Goal: Information Seeking & Learning: Understand process/instructions

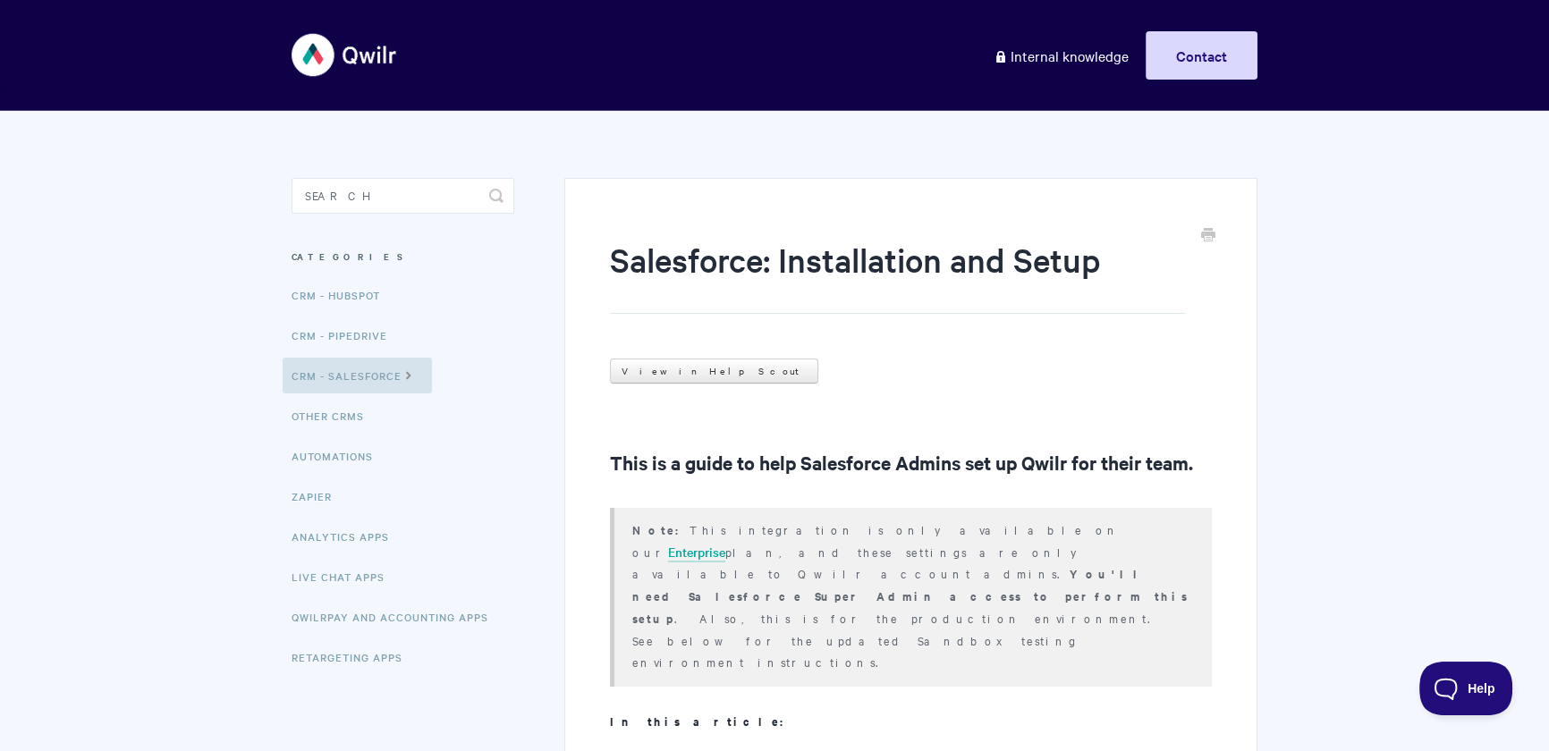
scroll to position [343, 0]
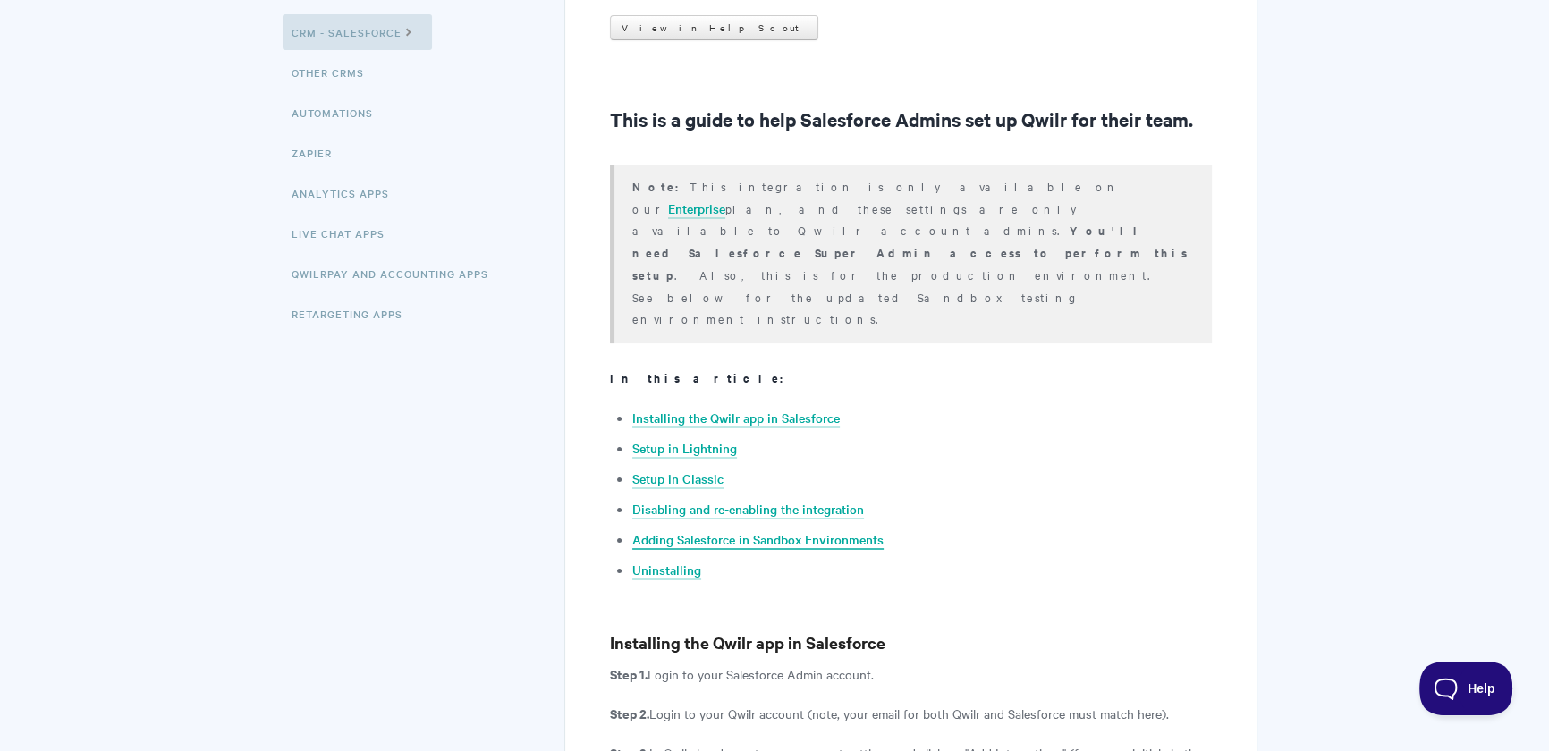
click at [832, 530] on link "Adding Salesforce in Sandbox Environments" at bounding box center [757, 540] width 251 height 20
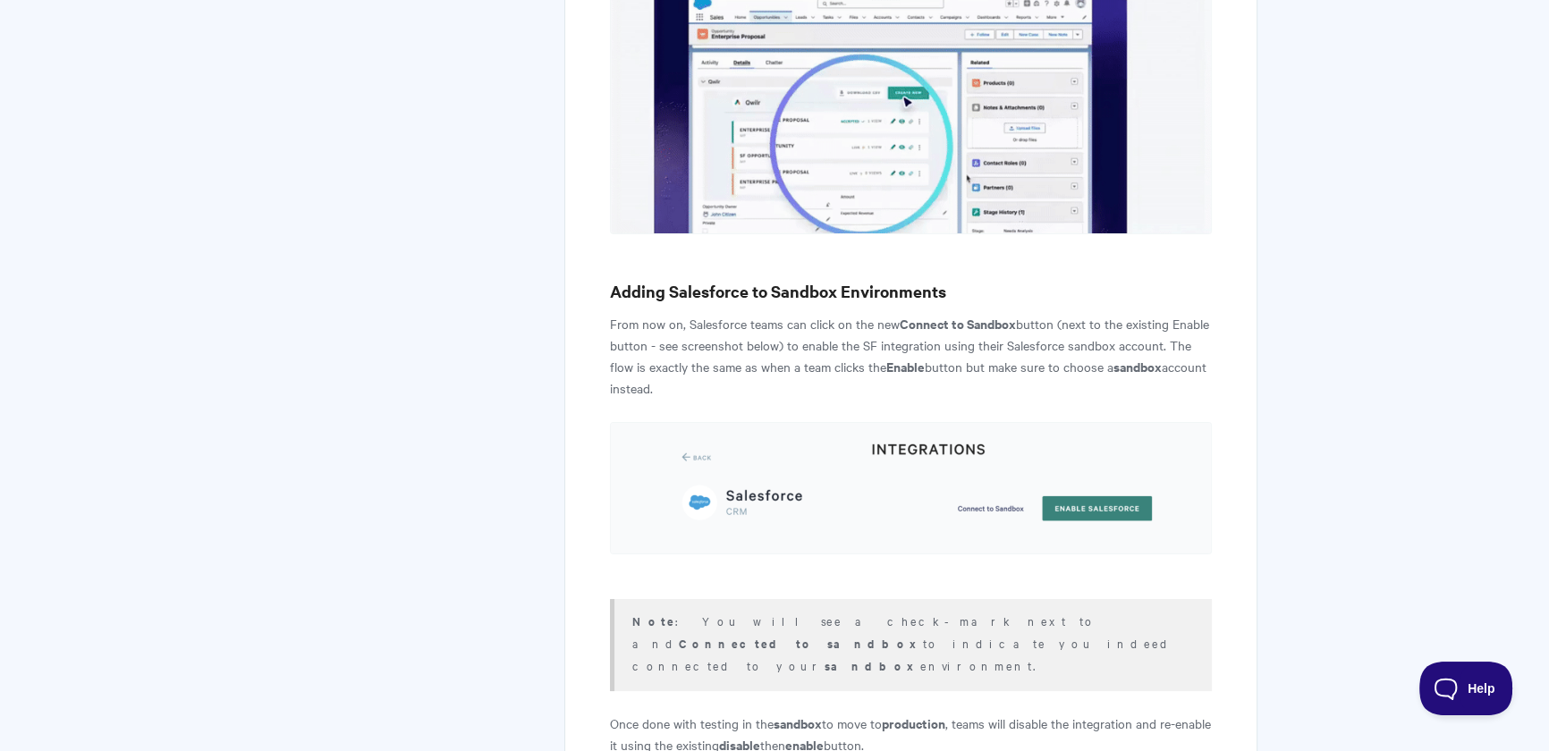
scroll to position [8295, 0]
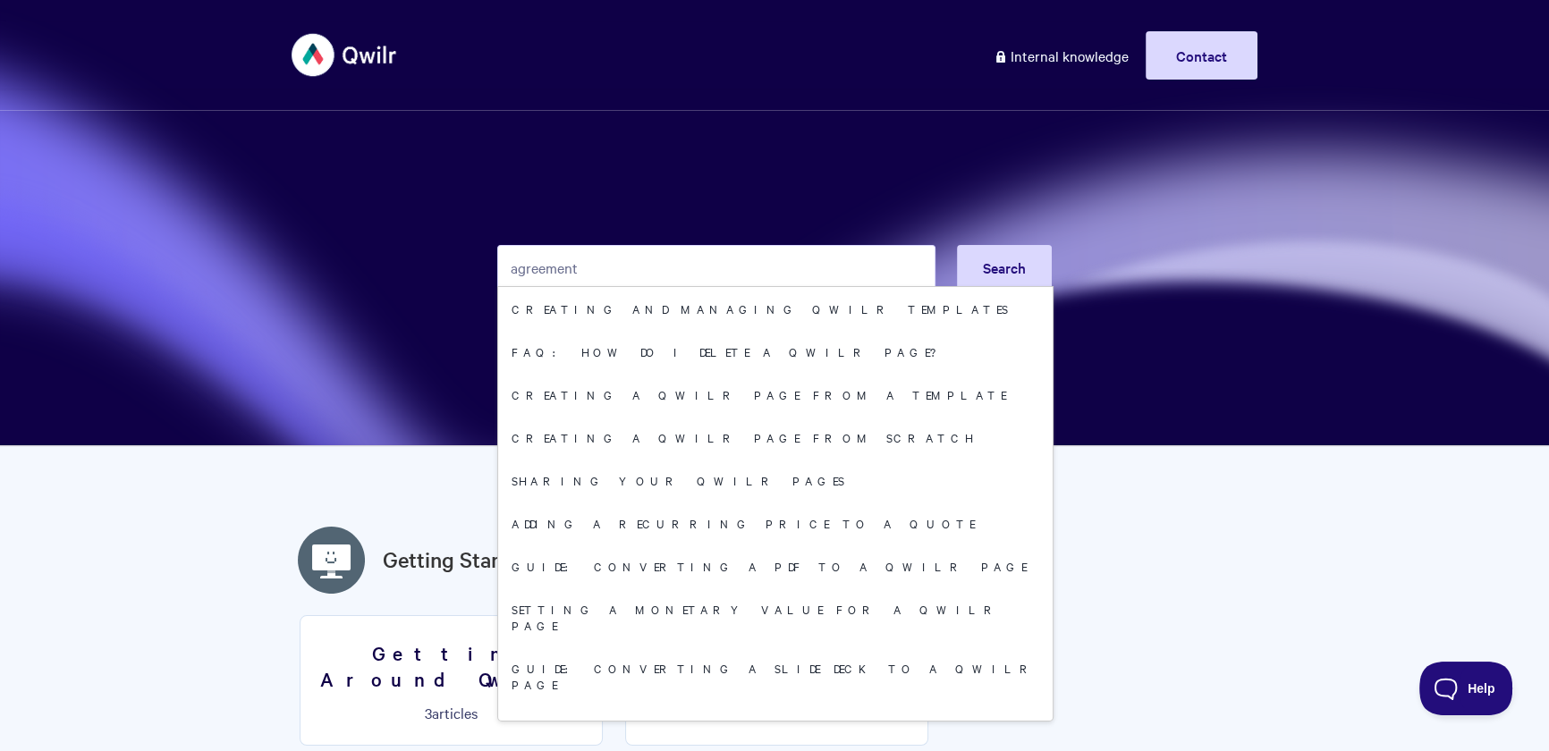
type input "agreement"
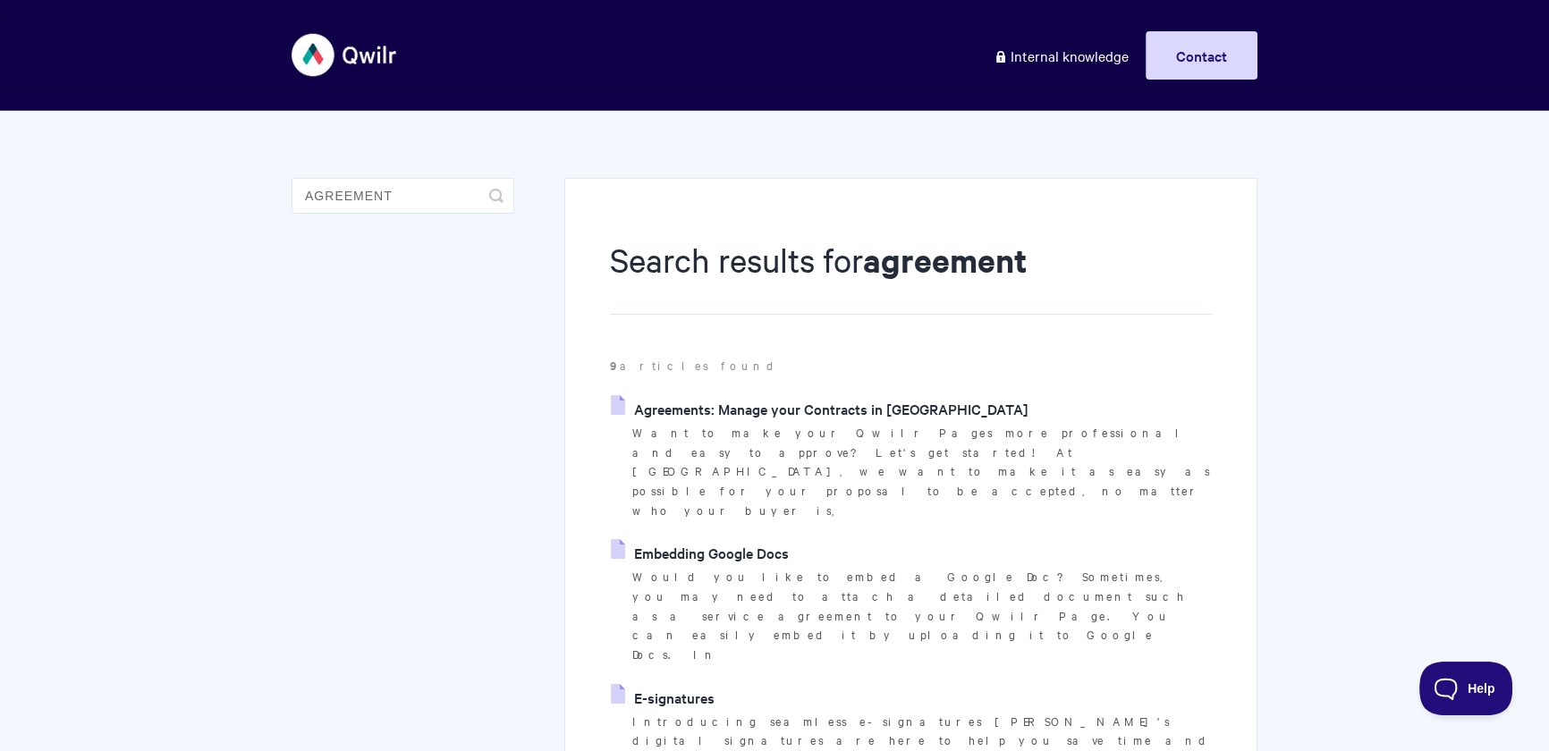
click at [730, 399] on link "Agreements: Manage your Contracts in Qwilr" at bounding box center [820, 408] width 418 height 27
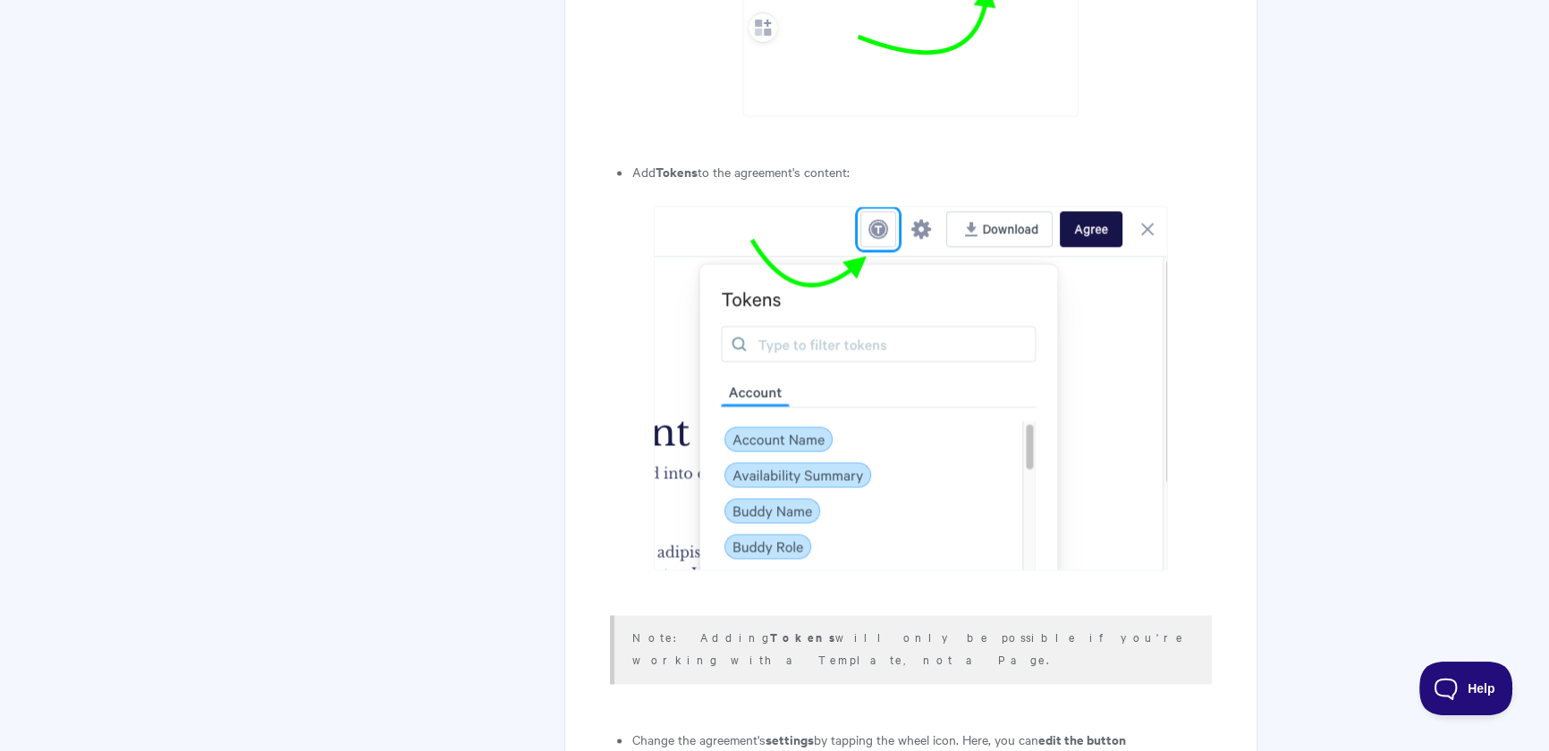
scroll to position [3219, 0]
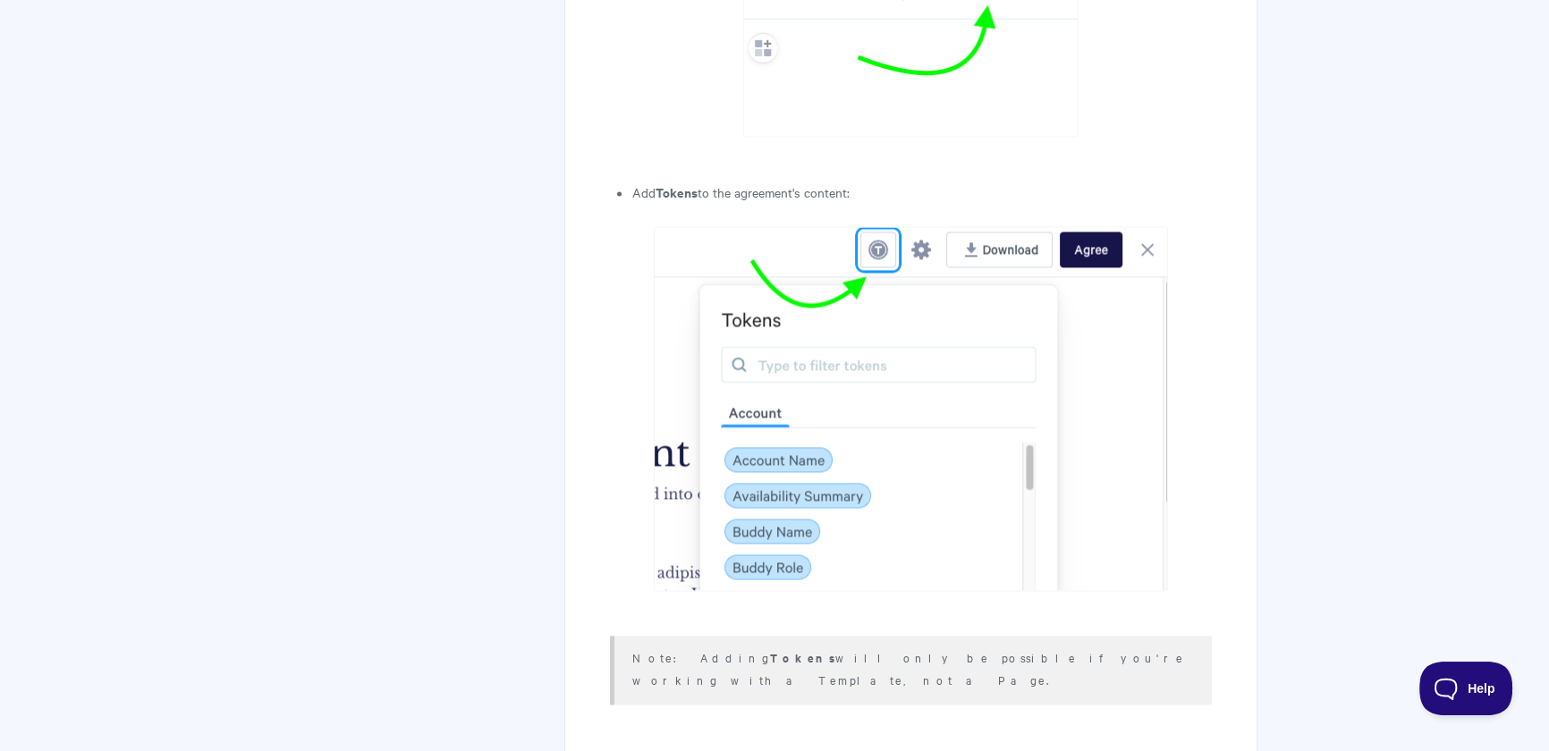
click at [758, 230] on img at bounding box center [911, 408] width 514 height 365
drag, startPoint x: 635, startPoint y: 195, endPoint x: 1128, endPoint y: 650, distance: 671.3
copy article "Add Tokens to the agreement's content: Note: Adding Tokens will only be possibl…"
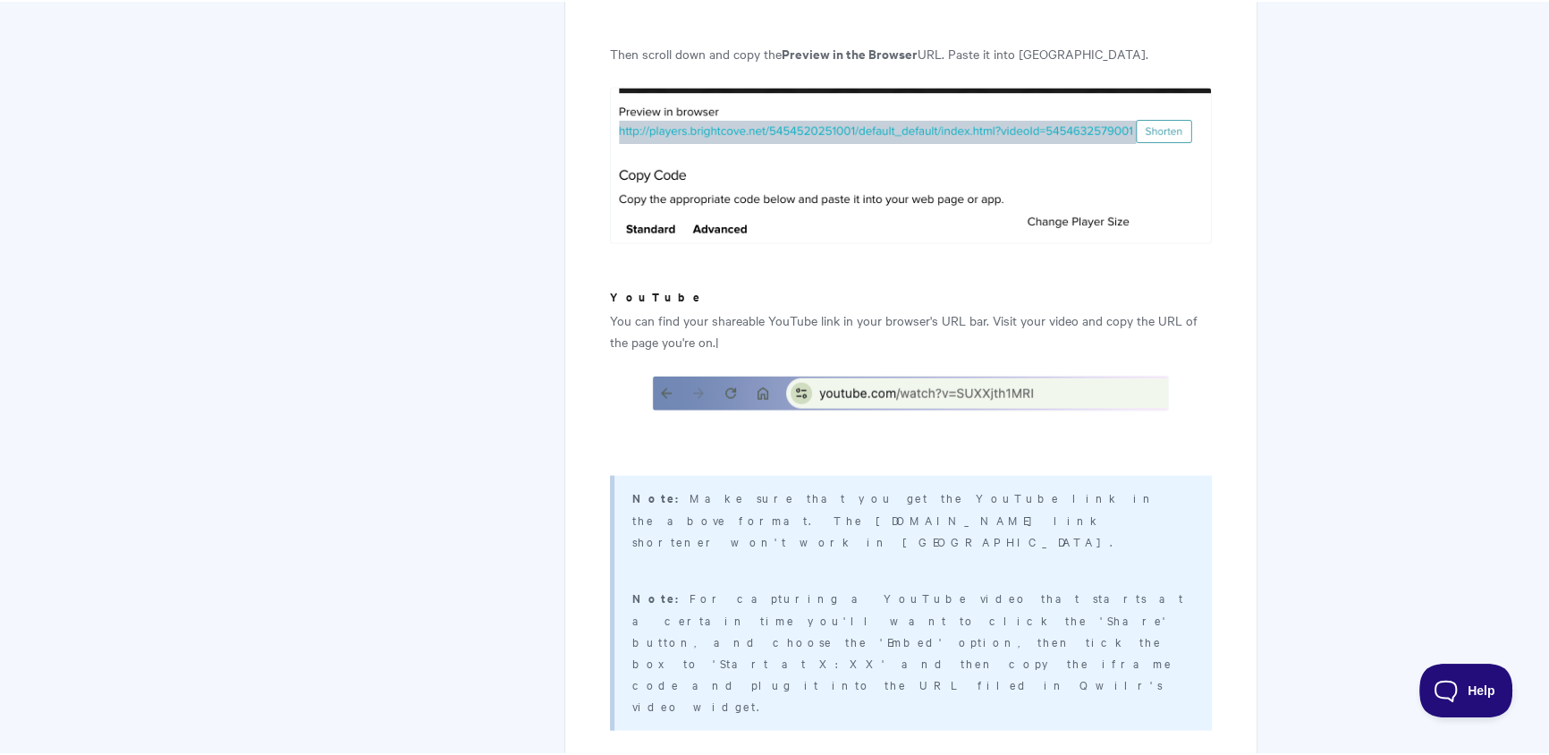
scroll to position [5087, 0]
